Goal: Task Accomplishment & Management: Use online tool/utility

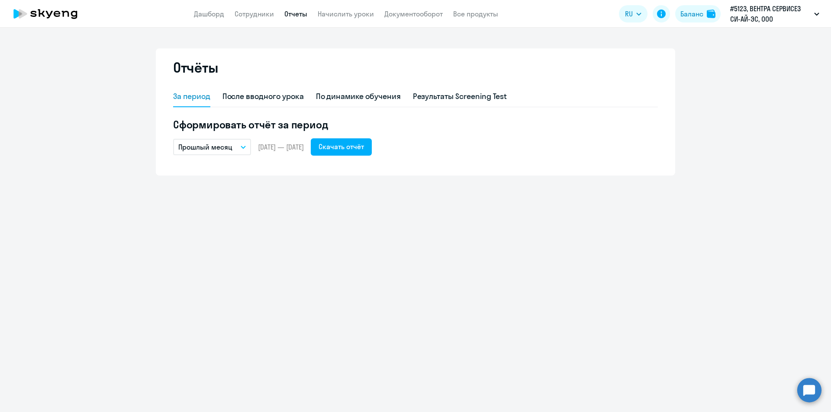
click at [331, 20] on app-header "Дашборд Сотрудники Отчеты Начислить уроки Документооборот Все продукты Дашборд …" at bounding box center [415, 14] width 831 height 28
click at [334, 15] on link "Начислить уроки" at bounding box center [346, 14] width 56 height 9
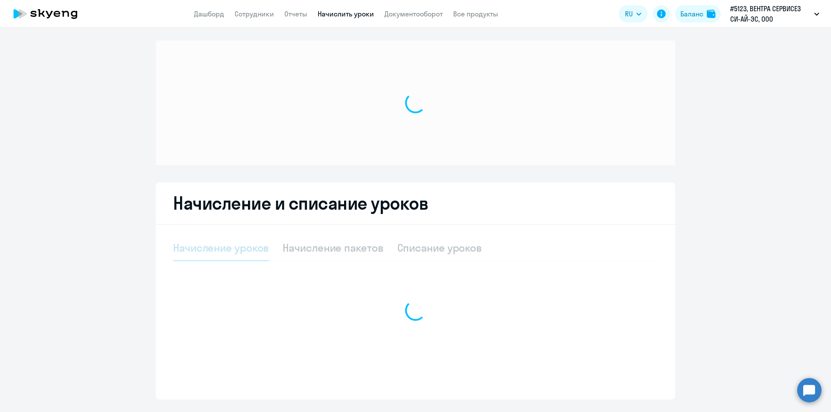
select select "10"
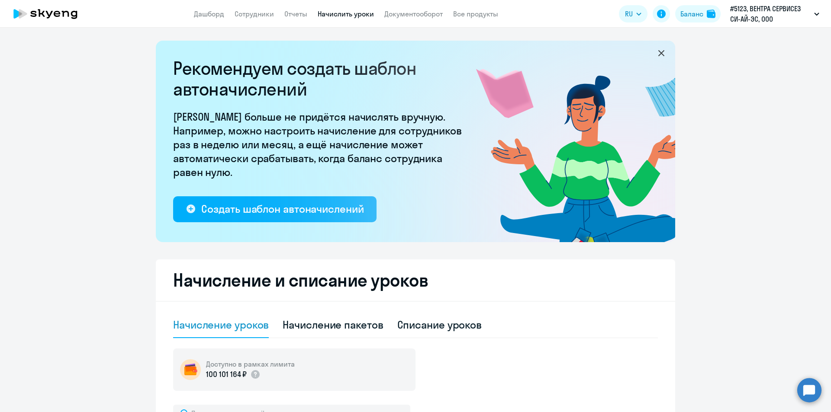
scroll to position [216, 0]
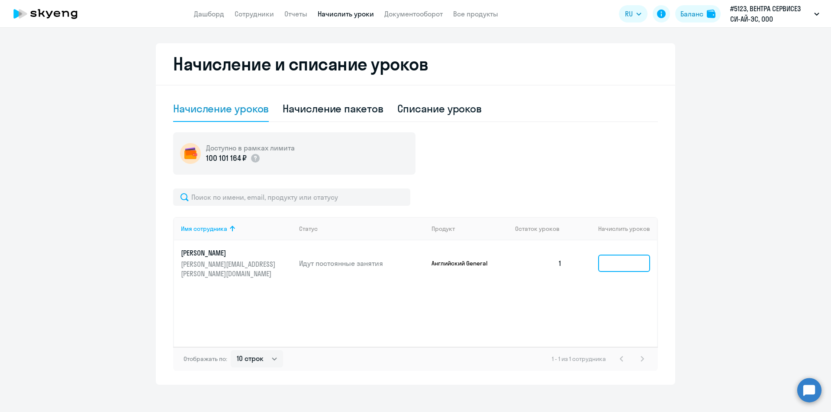
click at [621, 258] on input at bounding box center [624, 263] width 52 height 17
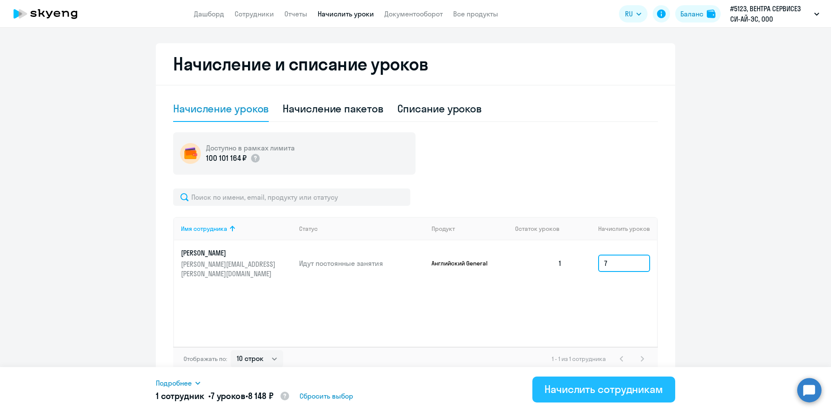
type input "7"
click at [590, 393] on div "Начислить сотрудникам" at bounding box center [603, 390] width 119 height 14
